Goal: Navigation & Orientation: Find specific page/section

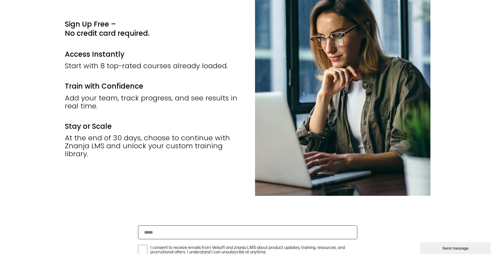
scroll to position [1063, 0]
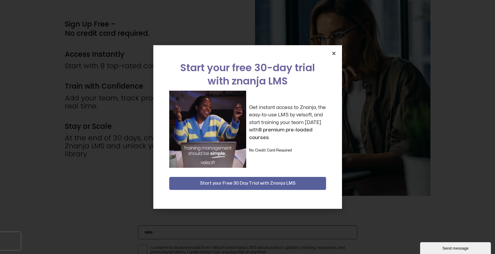
click at [332, 52] on icon "Close" at bounding box center [334, 53] width 4 height 4
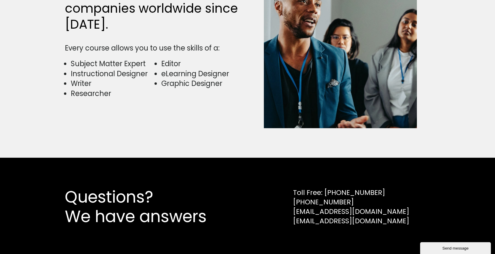
scroll to position [1515, 0]
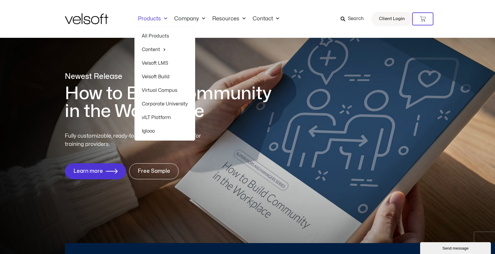
click at [153, 64] on link "Velsoft LMS" at bounding box center [165, 63] width 46 height 14
